Goal: Task Accomplishment & Management: Manage account settings

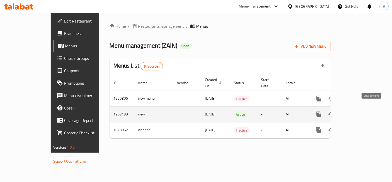
click at [359, 111] on icon "enhanced table" at bounding box center [356, 114] width 6 height 6
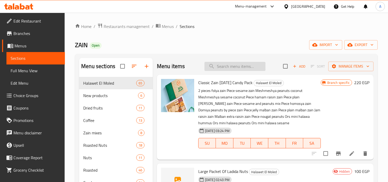
click at [232, 66] on input "search" at bounding box center [234, 66] width 61 height 9
paste input "باكيت لديدة مكسرات كبير"
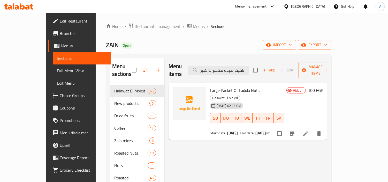
type input "باكيت لديدة مكسرات كبير"
click at [313, 129] on li at bounding box center [305, 133] width 14 height 9
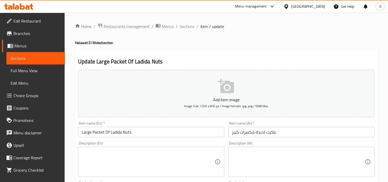
drag, startPoint x: 190, startPoint y: 27, endPoint x: 378, endPoint y: 60, distance: 191.6
click at [190, 27] on span "Sections" at bounding box center [187, 26] width 15 height 6
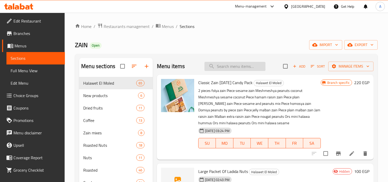
click at [229, 67] on input "search" at bounding box center [234, 66] width 61 height 9
paste input "باكيت قشطة مكسرات"
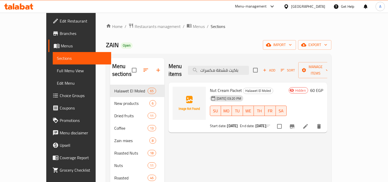
type input "باكيت قشطة مكسرات"
click at [210, 86] on span "Nut Cream Packet" at bounding box center [226, 90] width 32 height 8
click at [308, 123] on icon at bounding box center [305, 126] width 6 height 6
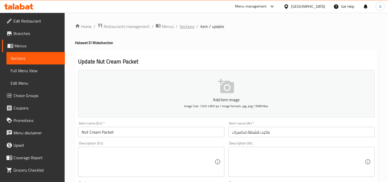
click at [191, 25] on span "Sections" at bounding box center [187, 26] width 15 height 6
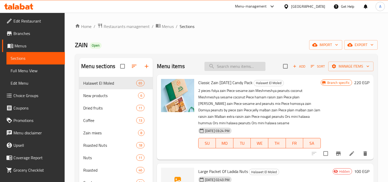
click at [236, 68] on input "search" at bounding box center [234, 66] width 61 height 9
paste input "باكيت ملبن عين جمل"
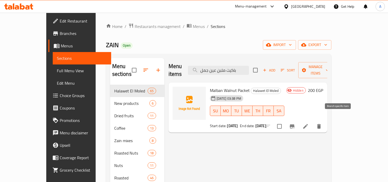
type input "باكيت ملبن عين جمل"
click at [313, 121] on li at bounding box center [305, 125] width 14 height 9
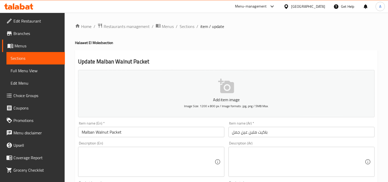
drag, startPoint x: 187, startPoint y: 25, endPoint x: 387, endPoint y: 89, distance: 209.6
click at [187, 25] on span "Sections" at bounding box center [187, 26] width 15 height 6
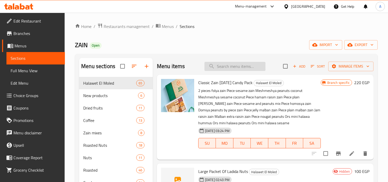
click at [242, 65] on input "search" at bounding box center [234, 66] width 61 height 9
paste input "باكيت كاجو"
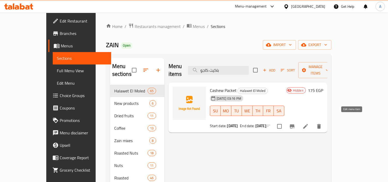
type input "باكيت كاجو"
click at [308, 123] on icon at bounding box center [305, 126] width 6 height 6
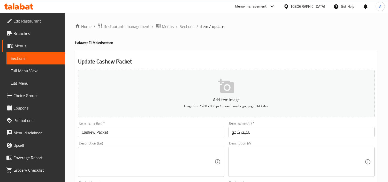
click at [195, 29] on ol "Home / Restaurants management / Menus / Sections / item / update" at bounding box center [226, 26] width 303 height 7
click at [192, 27] on span "Sections" at bounding box center [187, 26] width 15 height 6
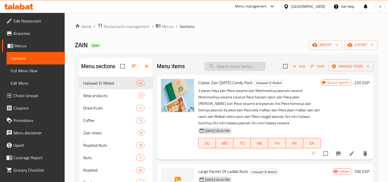
click at [232, 66] on input "search" at bounding box center [234, 66] width 61 height 9
paste input "قطعة دومية فول"
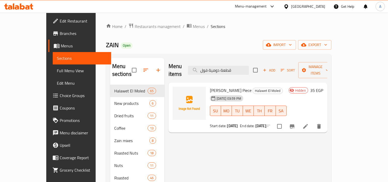
type input "قطعة دومية فول"
click at [313, 121] on li at bounding box center [305, 125] width 14 height 9
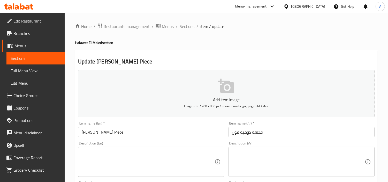
drag, startPoint x: 192, startPoint y: 26, endPoint x: 383, endPoint y: 100, distance: 204.4
click at [192, 26] on span "Sections" at bounding box center [187, 26] width 15 height 6
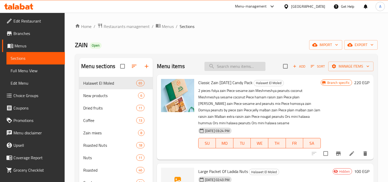
click at [249, 63] on input "search" at bounding box center [234, 66] width 61 height 9
paste input "باكيت شكلمة"
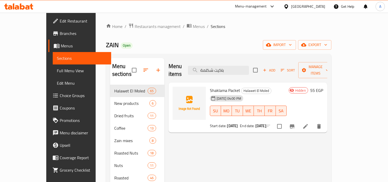
type input "باكيت شكلمة"
click at [308, 123] on icon at bounding box center [305, 126] width 6 height 6
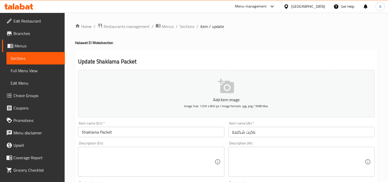
click at [247, 133] on input "باكيت شكلمة" at bounding box center [301, 132] width 146 height 10
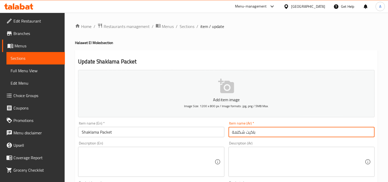
click at [247, 133] on input "باكيت شكلمة" at bounding box center [301, 132] width 146 height 10
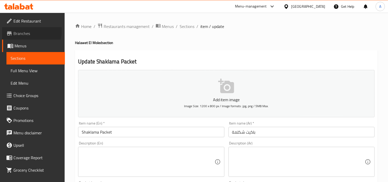
click at [28, 31] on span "Branches" at bounding box center [36, 33] width 47 height 6
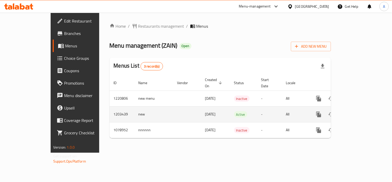
click at [359, 111] on icon "enhanced table" at bounding box center [356, 114] width 6 height 6
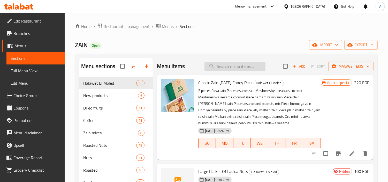
click at [220, 65] on input "search" at bounding box center [234, 66] width 61 height 9
paste input "قطعة ملبن جيلي الوان"
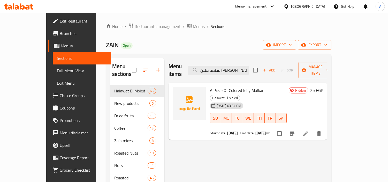
type input "قطعة ملبن جيلي الوان"
click at [308, 131] on icon at bounding box center [305, 133] width 5 height 5
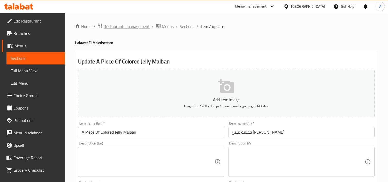
click at [117, 24] on span "Restaurants management" at bounding box center [127, 26] width 46 height 6
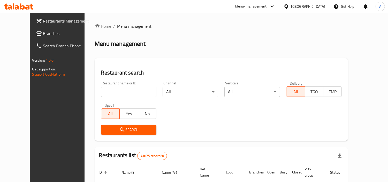
click at [104, 87] on input "search" at bounding box center [129, 92] width 56 height 10
paste input "677314"
type input "677314"
click button "Search" at bounding box center [129, 130] width 56 height 10
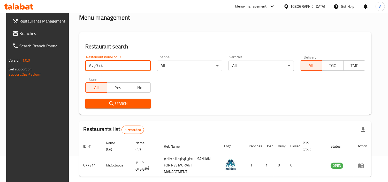
scroll to position [44, 0]
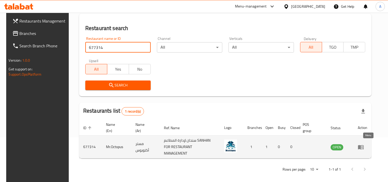
click at [364, 144] on icon "enhanced table" at bounding box center [361, 147] width 6 height 6
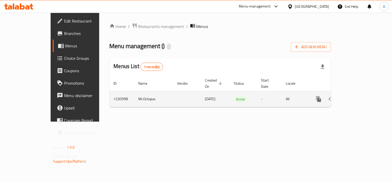
click at [110, 92] on td "1230998" at bounding box center [122, 99] width 25 height 16
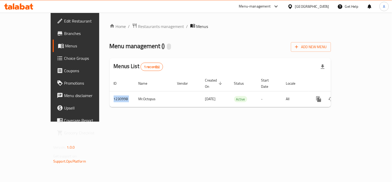
click at [64, 35] on span "Branches" at bounding box center [88, 33] width 48 height 6
